Goal: Find specific page/section

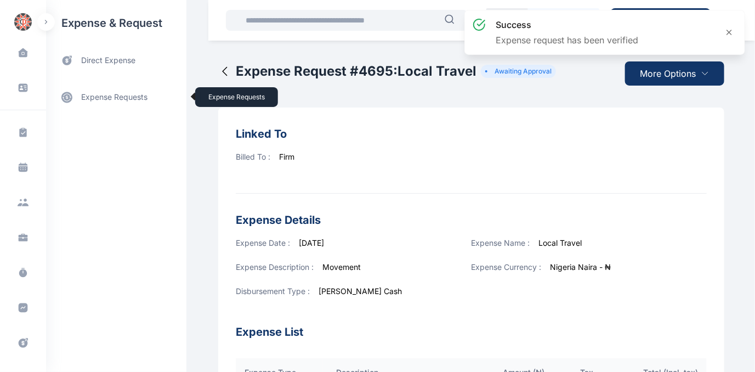
click at [120, 100] on link "expense requests expense requests" at bounding box center [116, 97] width 140 height 26
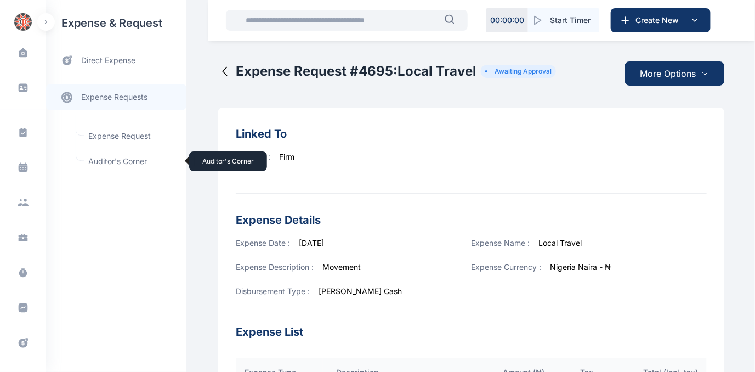
click at [108, 161] on span "Auditor's Corner Auditor's Corner" at bounding box center [131, 161] width 99 height 21
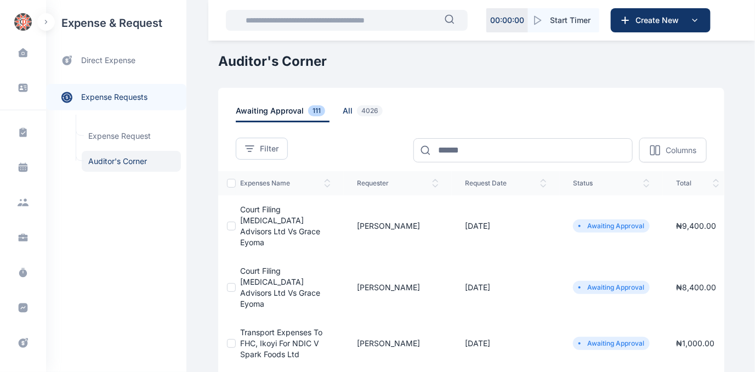
click at [343, 108] on span "all 4026" at bounding box center [365, 113] width 44 height 17
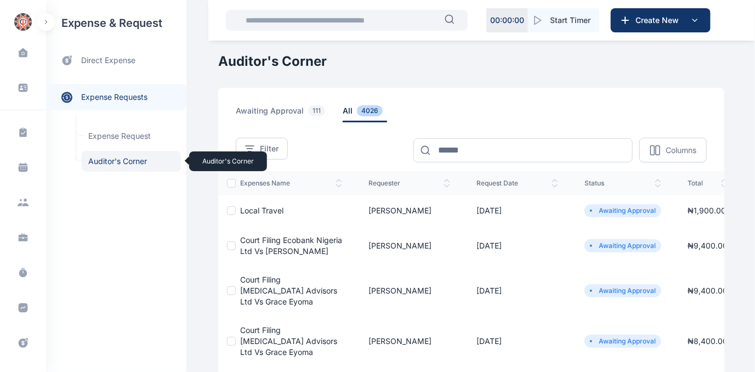
click at [123, 159] on span "Auditor's Corner Auditor's Corner" at bounding box center [131, 161] width 99 height 21
